Goal: Navigation & Orientation: Find specific page/section

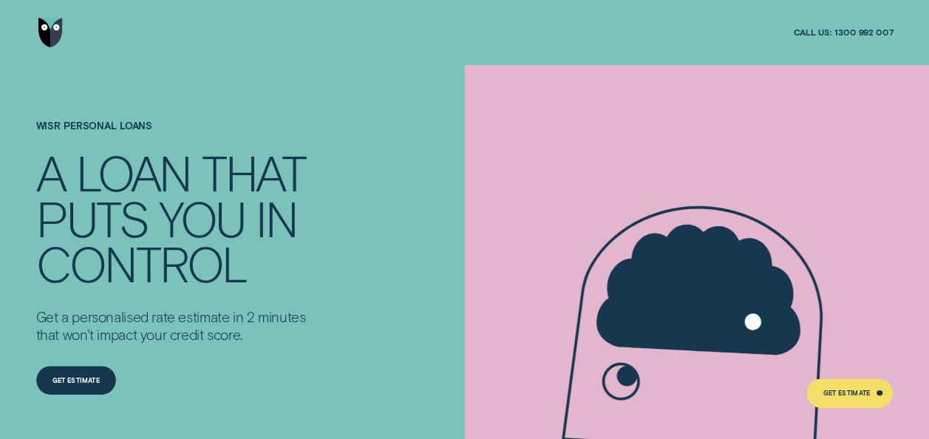
click at [43, 30] on img "Go to home page" at bounding box center [50, 33] width 24 height 30
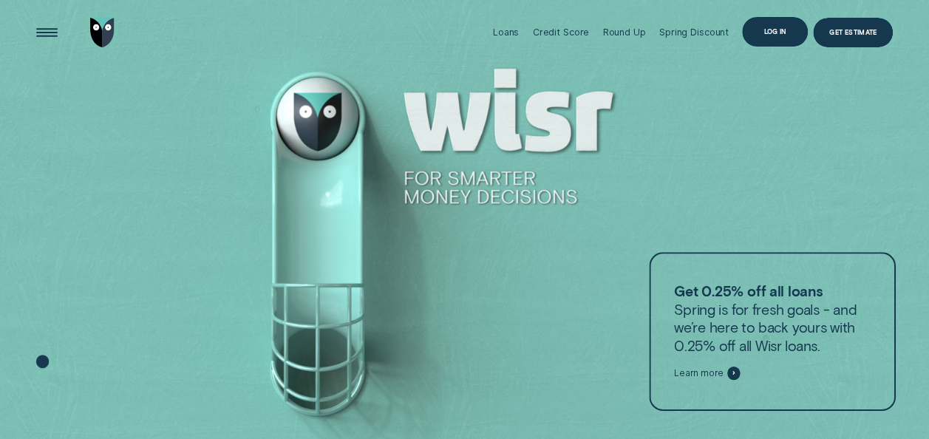
click at [782, 30] on div "Log in" at bounding box center [775, 32] width 22 height 6
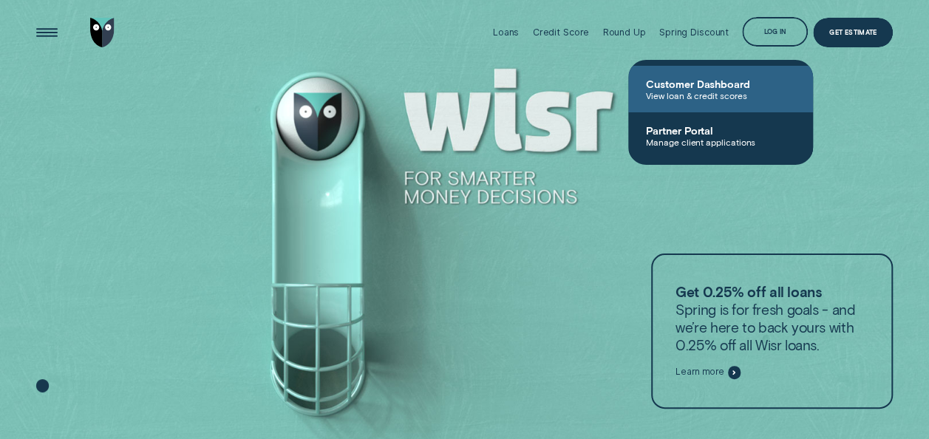
click at [704, 86] on span "Customer Dashboard" at bounding box center [720, 84] width 149 height 13
